Goal: Task Accomplishment & Management: Use online tool/utility

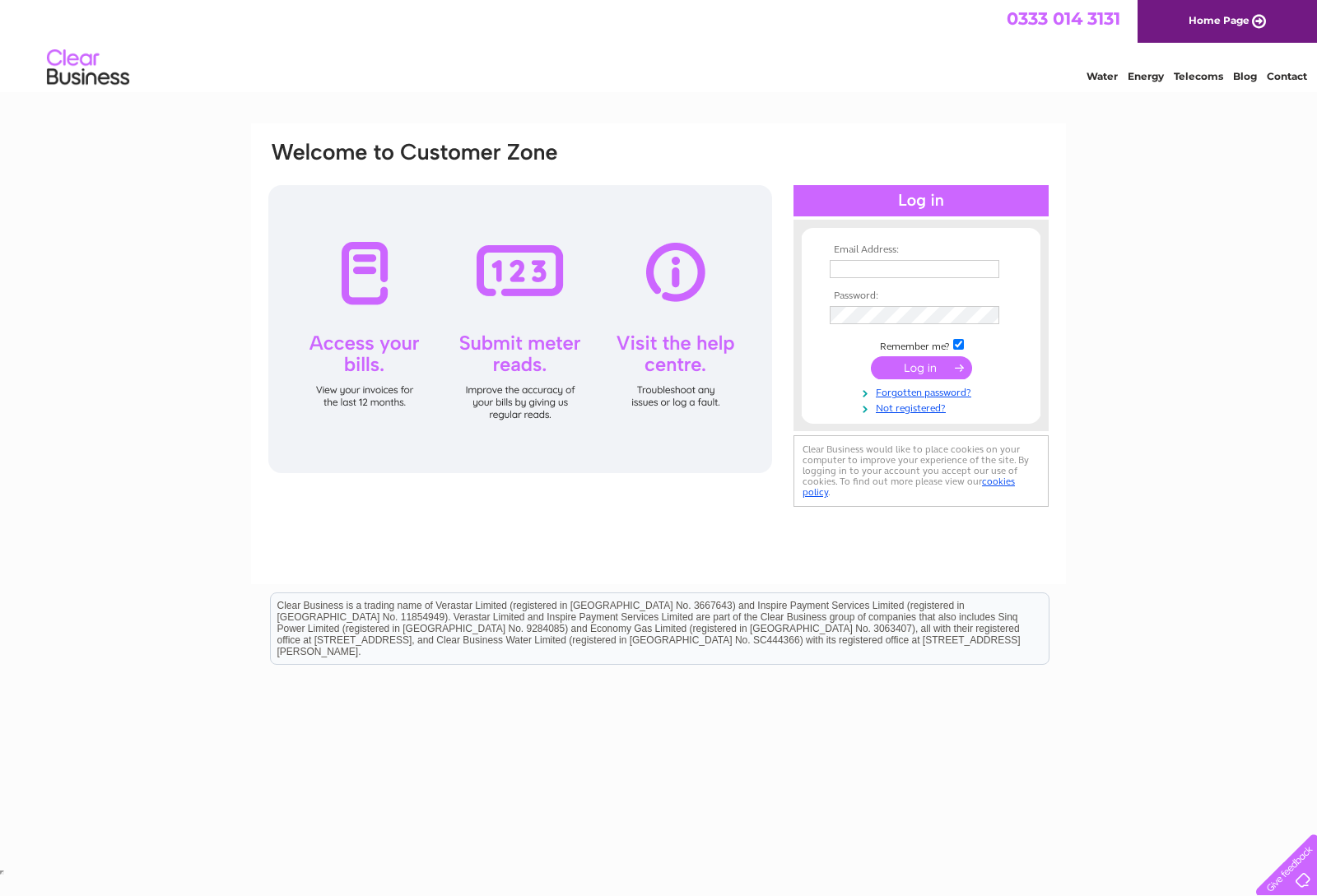
type input "accounts@oliverscars.com"
click at [921, 370] on input "submit" at bounding box center [922, 368] width 101 height 23
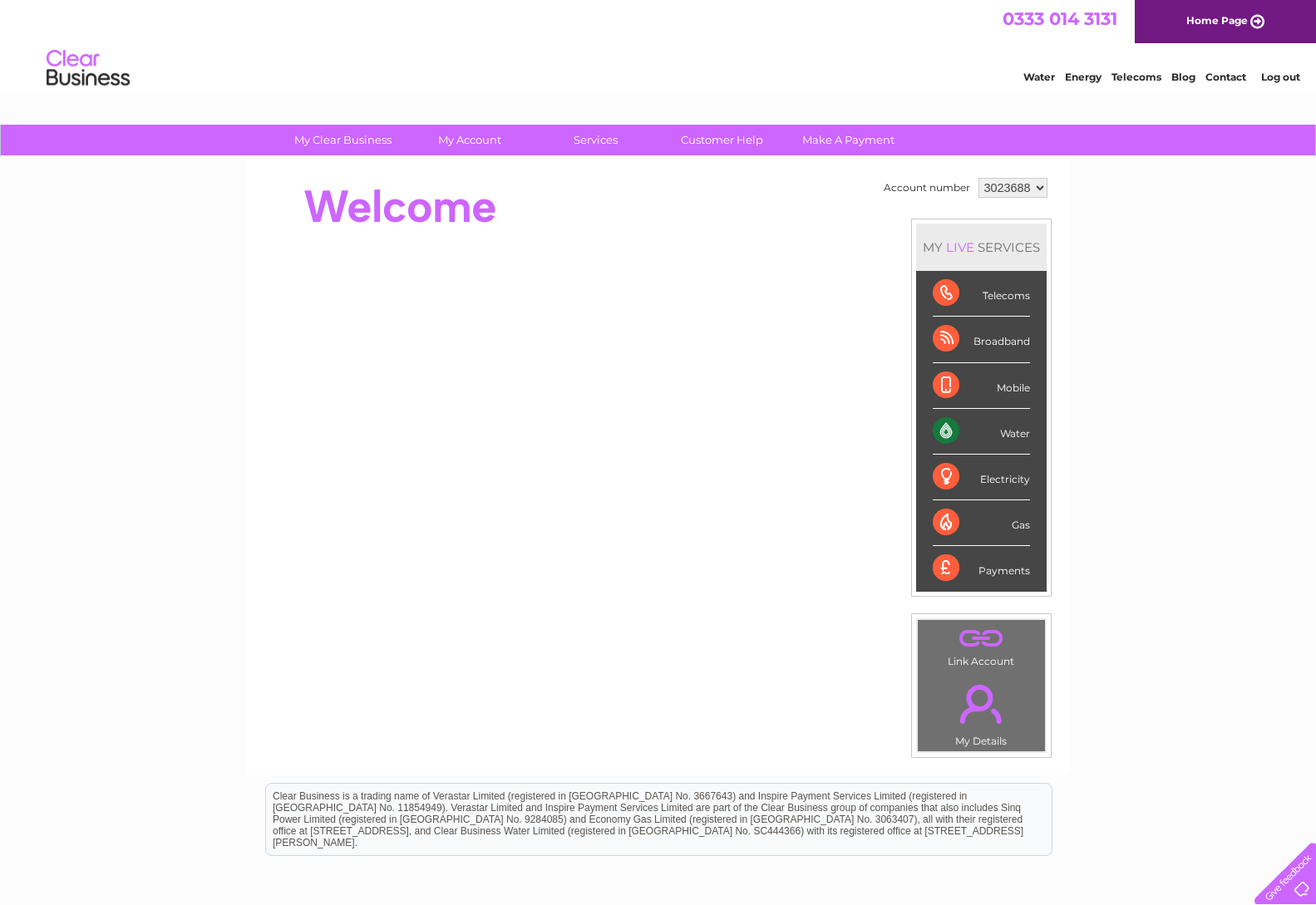
click at [1004, 432] on div "Water" at bounding box center [981, 431] width 97 height 46
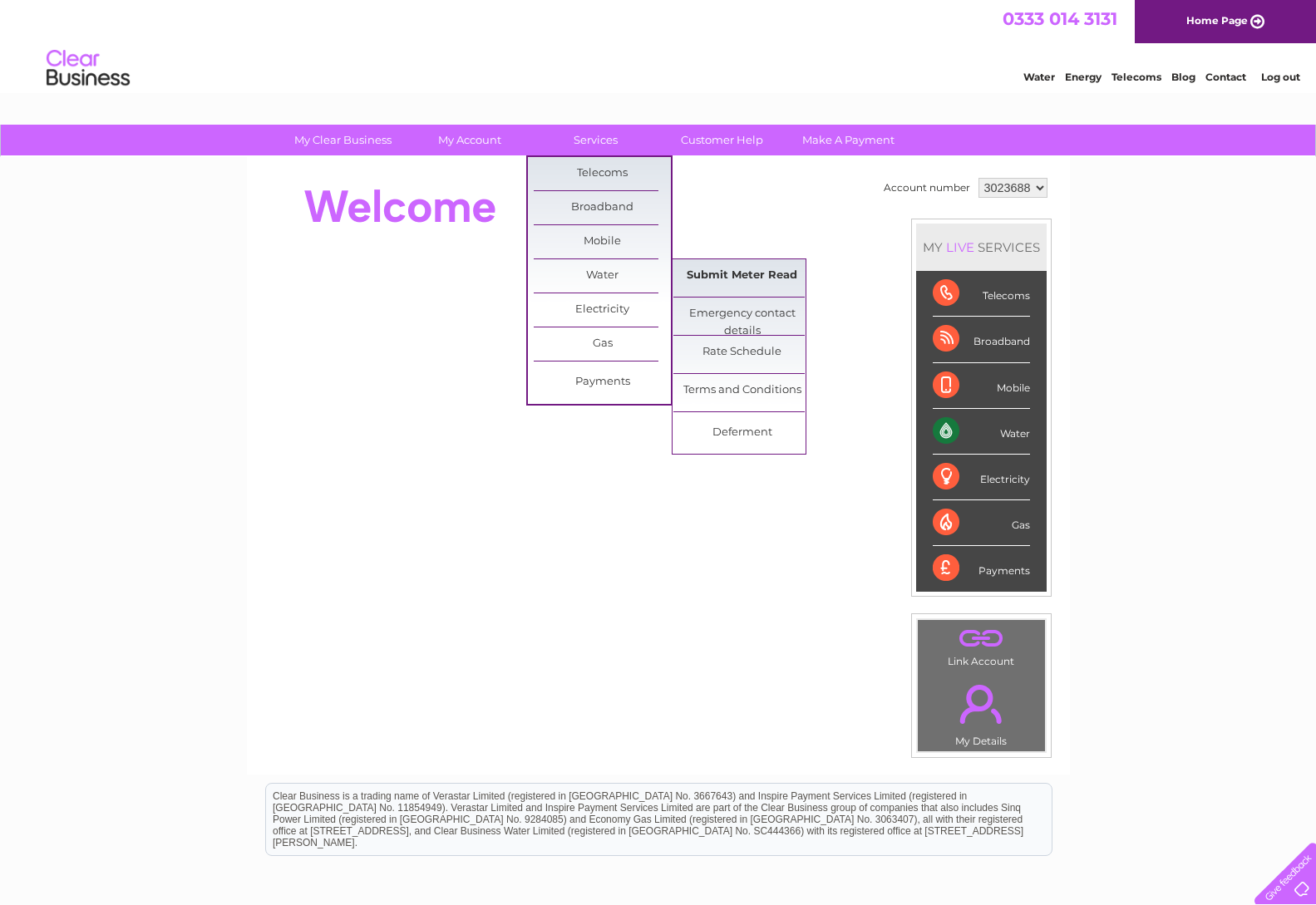
click at [724, 283] on link "Submit Meter Read" at bounding box center [742, 276] width 137 height 33
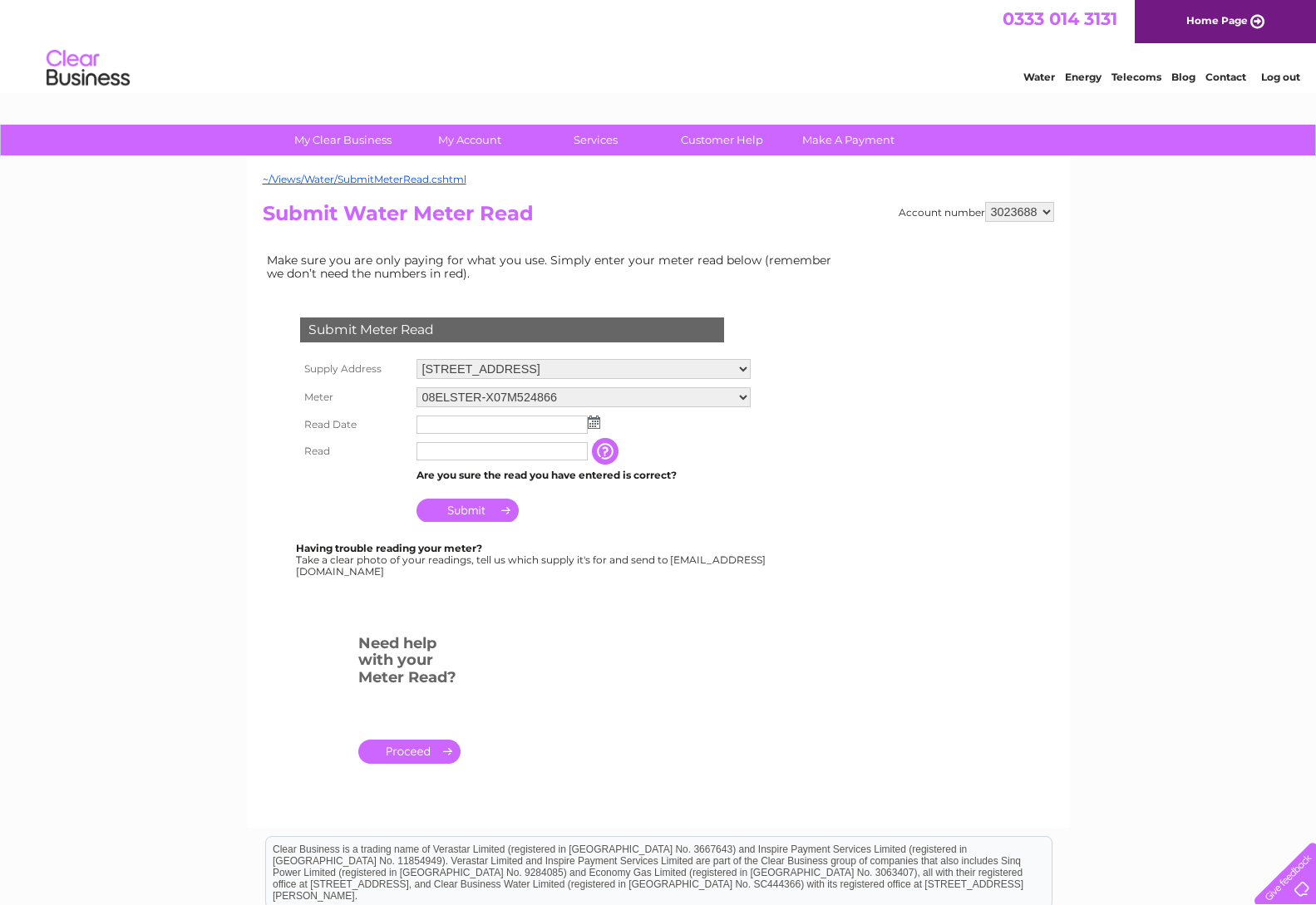
click at [591, 426] on img at bounding box center [593, 422] width 12 height 13
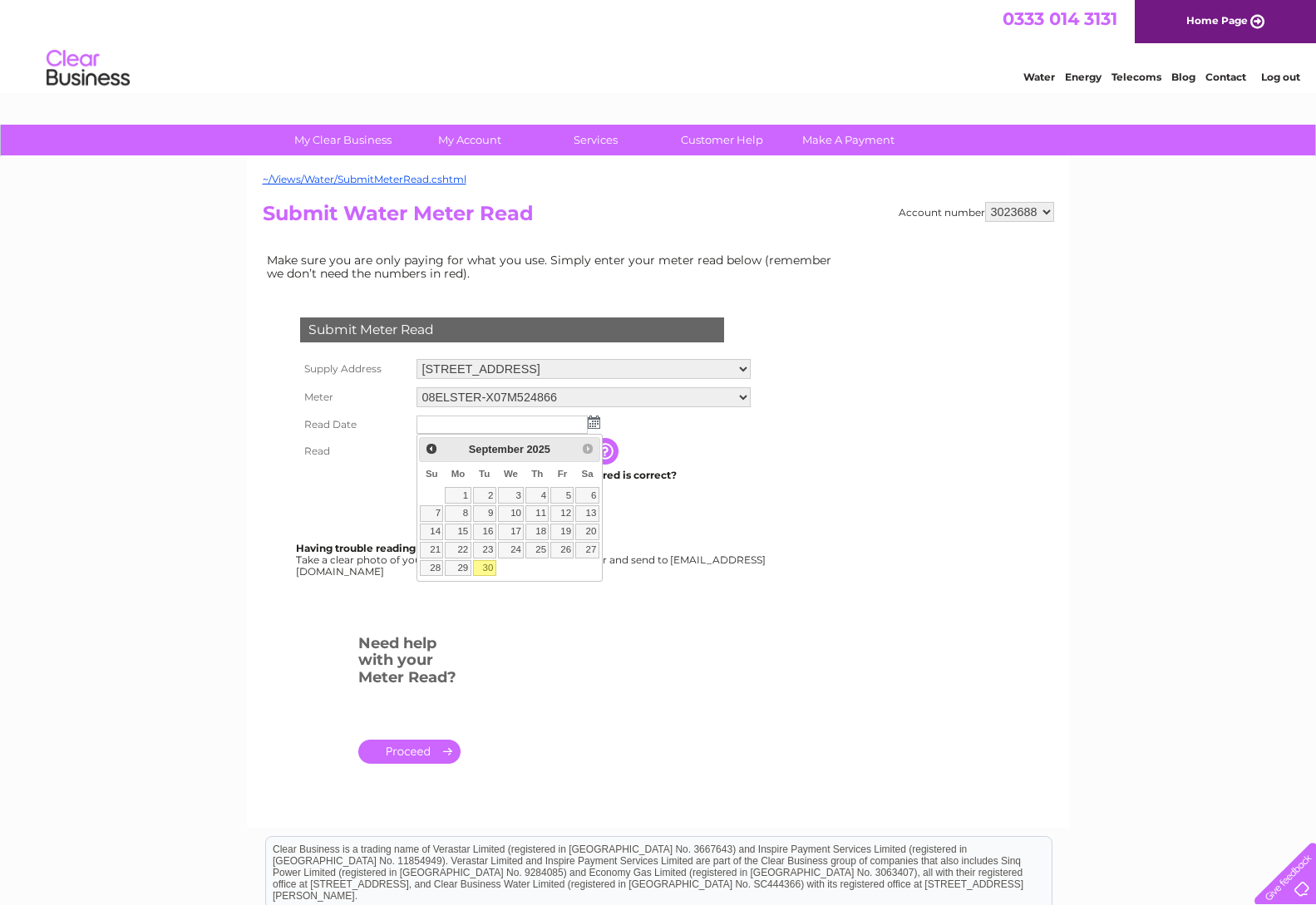
click at [486, 570] on link "30" at bounding box center [484, 568] width 23 height 16
type input "2025/09/30"
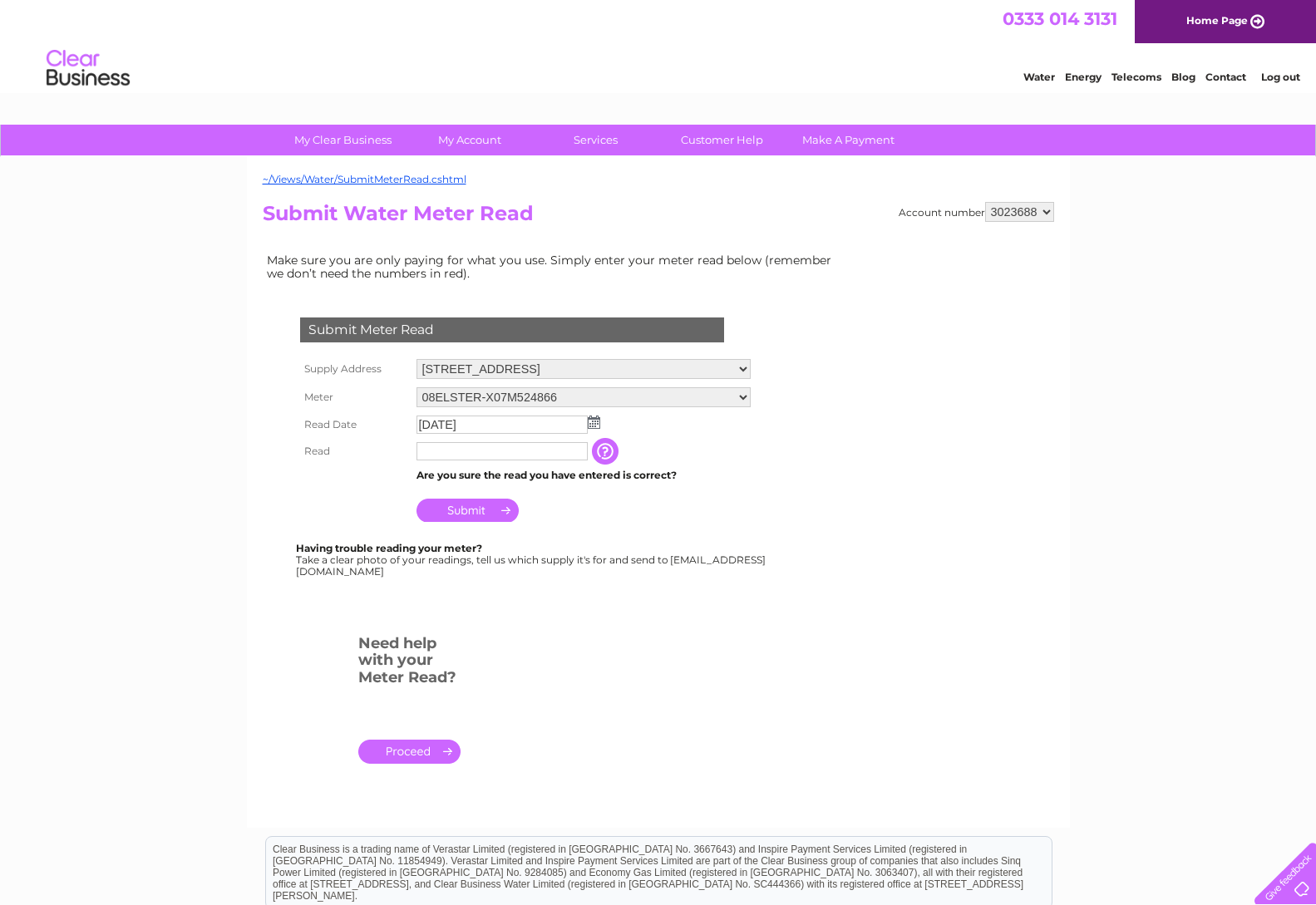
click at [467, 455] on input "text" at bounding box center [501, 451] width 171 height 18
type input "5356"
click at [445, 511] on input "Submit" at bounding box center [468, 510] width 102 height 23
